Goal: Book appointment/travel/reservation

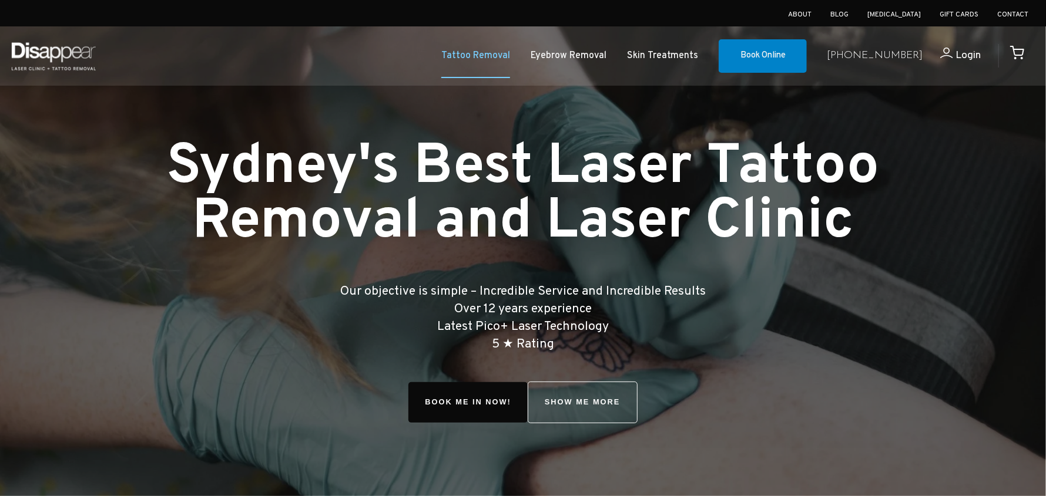
click at [510, 56] on link "Tattoo Removal" at bounding box center [475, 56] width 69 height 17
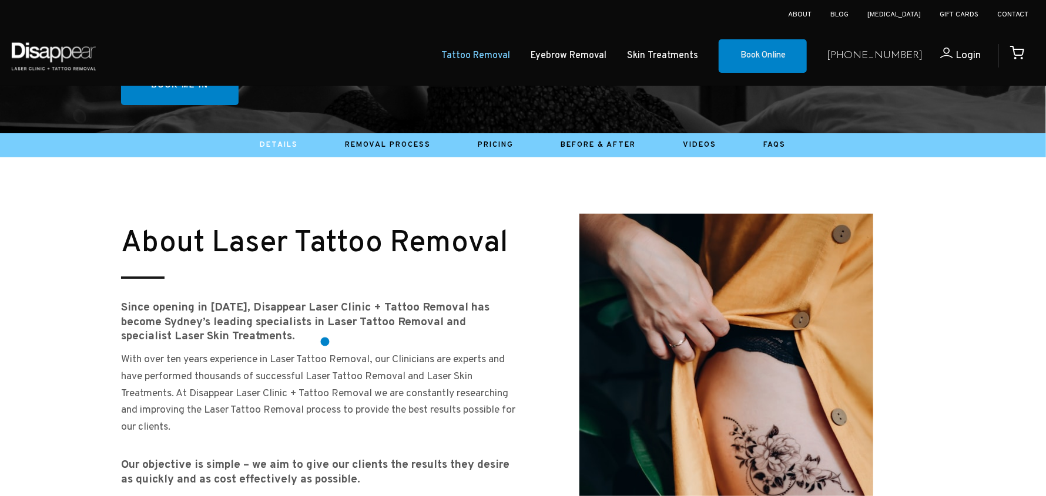
scroll to position [411, 0]
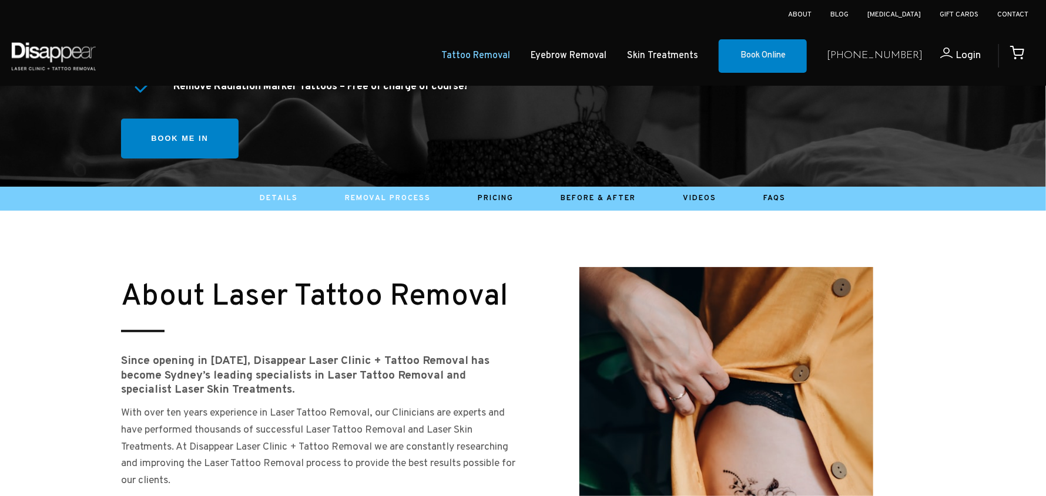
click at [402, 195] on link "Removal Process" at bounding box center [388, 198] width 86 height 9
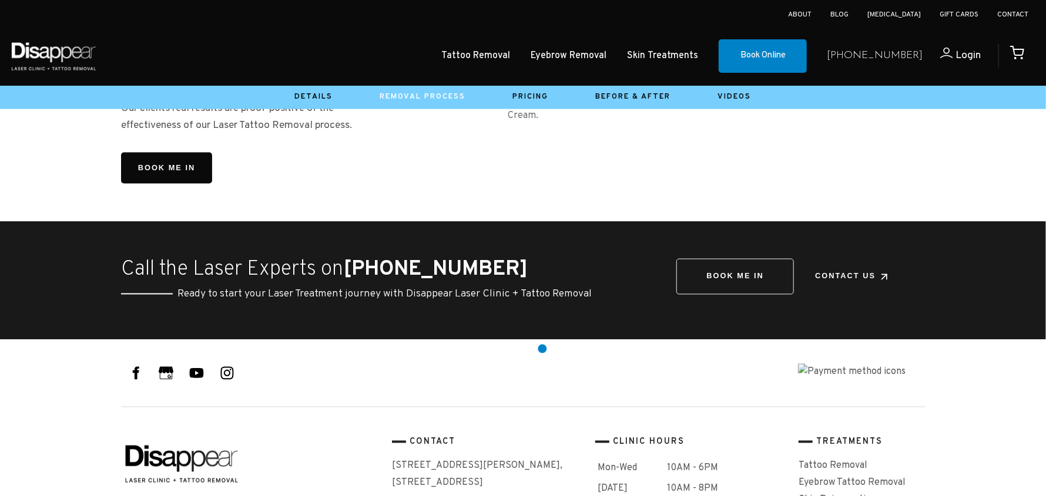
scroll to position [1353, 0]
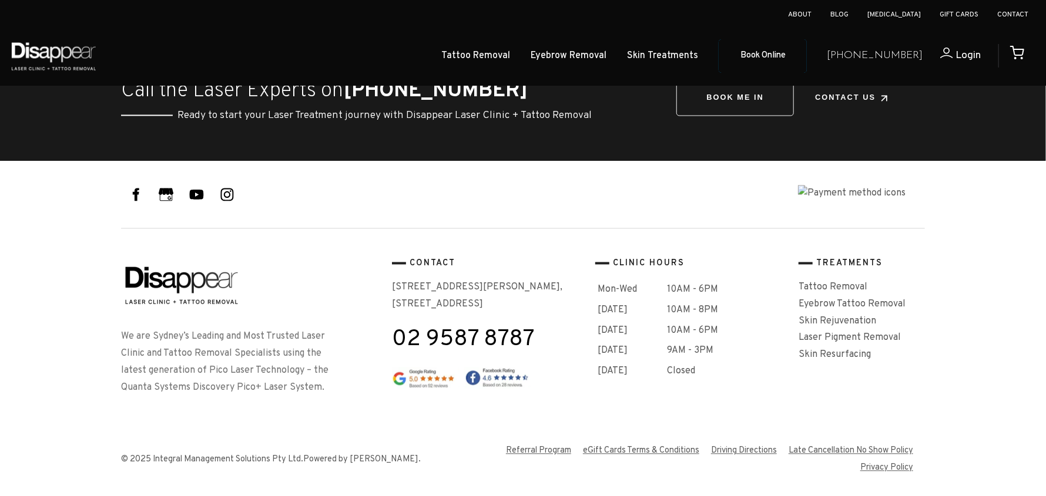
click at [792, 42] on link "Book Online" at bounding box center [762, 56] width 88 height 34
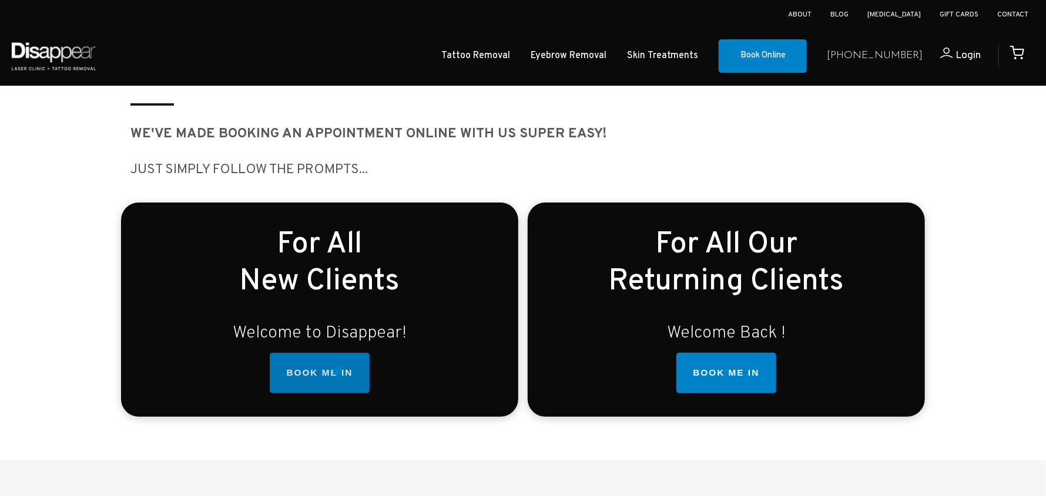
click at [337, 371] on link "BOOK ME IN" at bounding box center [319, 373] width 99 height 41
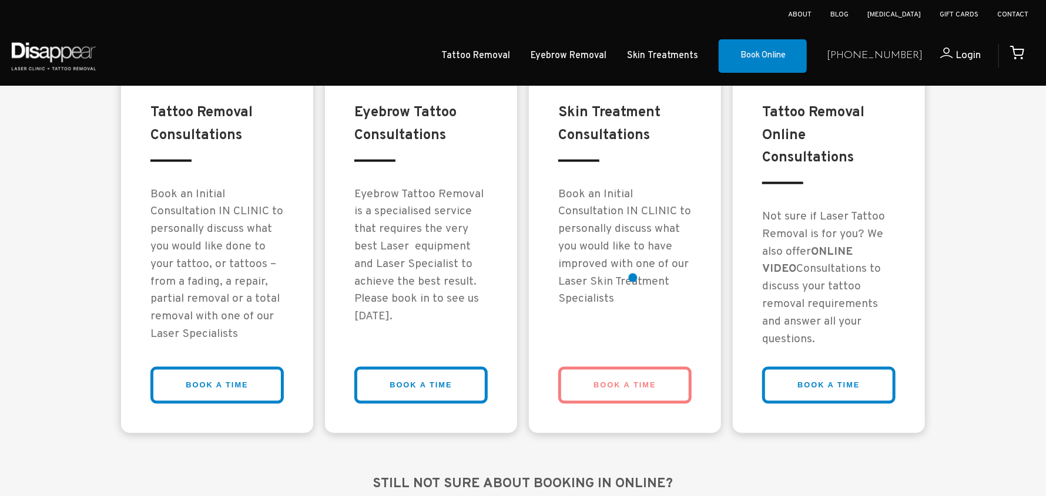
scroll to position [931, 0]
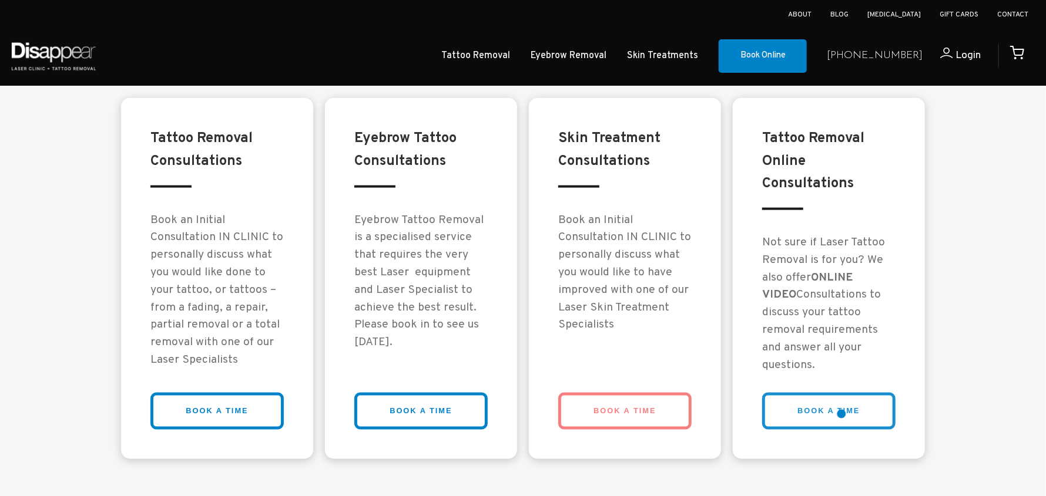
click at [841, 414] on link "BOOK A TIME" at bounding box center [828, 411] width 133 height 37
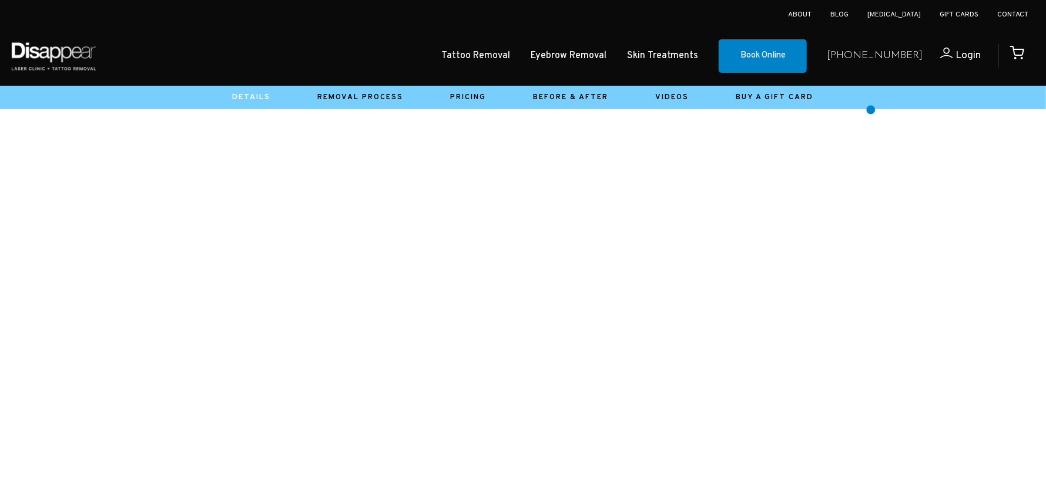
scroll to position [293, 0]
